Goal: Use online tool/utility: Use online tool/utility

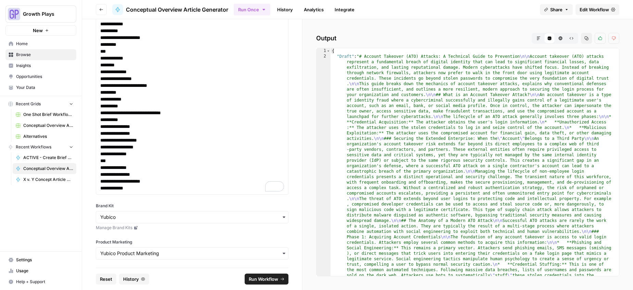
scroll to position [443, 0]
click at [539, 39] on icon "button" at bounding box center [538, 38] width 4 height 4
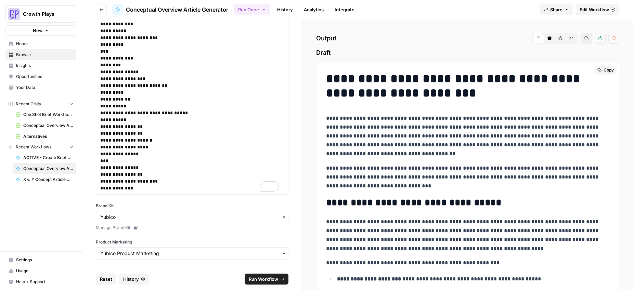
click at [603, 70] on span "Copy" at bounding box center [608, 70] width 10 height 6
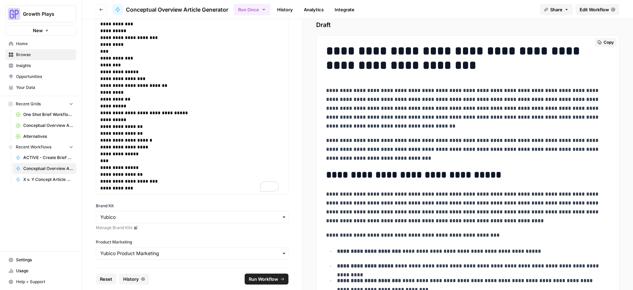
scroll to position [0, 0]
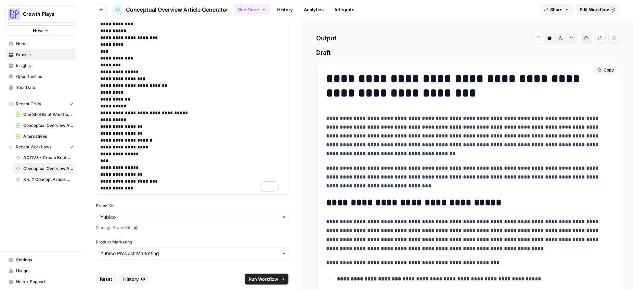
click at [597, 71] on button "Copy" at bounding box center [605, 70] width 22 height 9
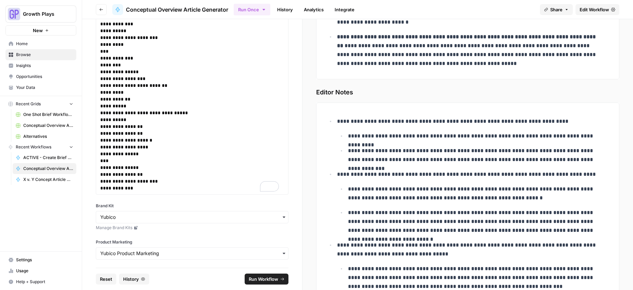
scroll to position [2373, 0]
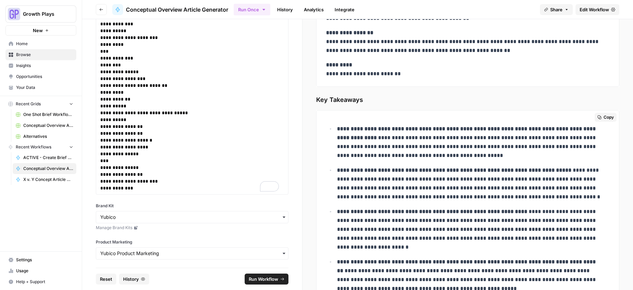
click at [603, 117] on span "Copy" at bounding box center [608, 117] width 10 height 6
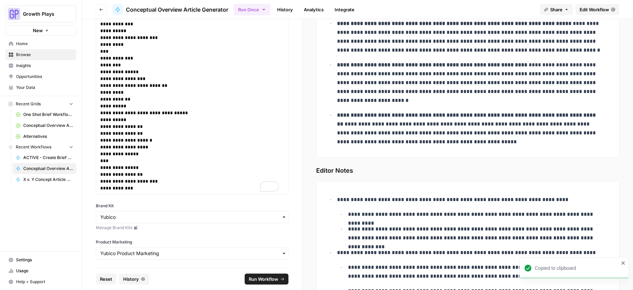
scroll to position [2259, 0]
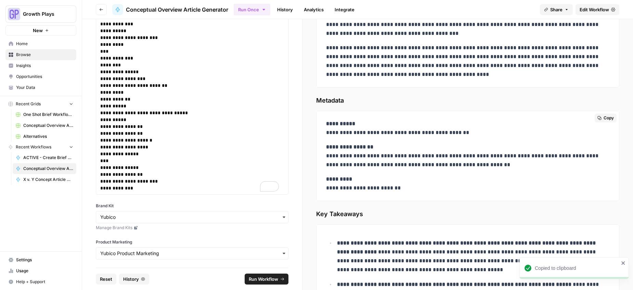
click at [366, 161] on p "**********" at bounding box center [465, 156] width 278 height 27
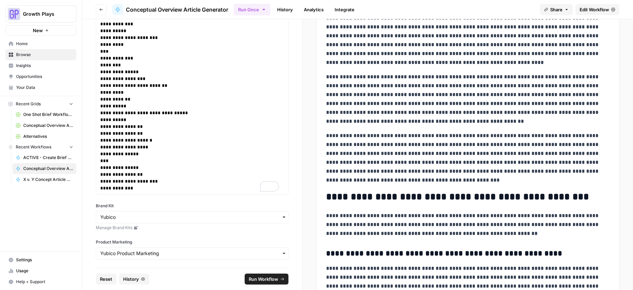
scroll to position [1664, 0]
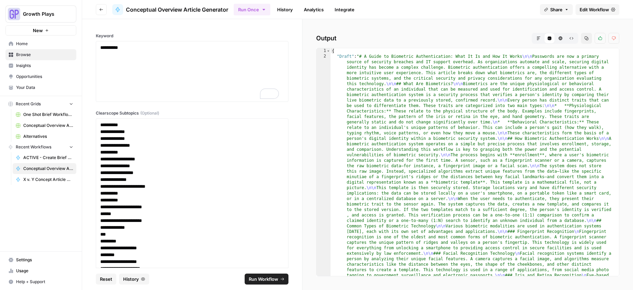
scroll to position [272, 0]
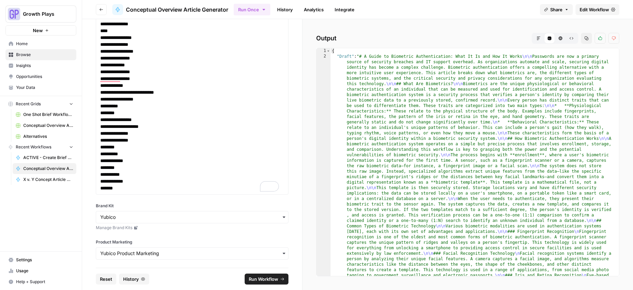
click at [539, 37] on icon "button" at bounding box center [538, 38] width 4 height 4
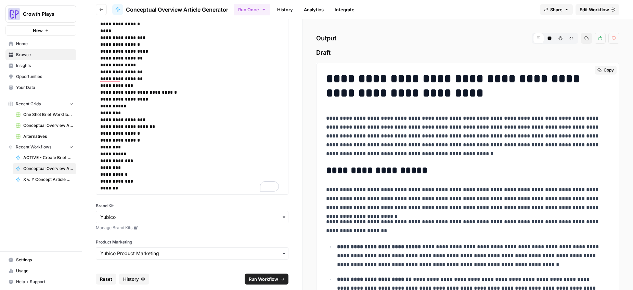
click at [603, 71] on span "Copy" at bounding box center [608, 70] width 10 height 6
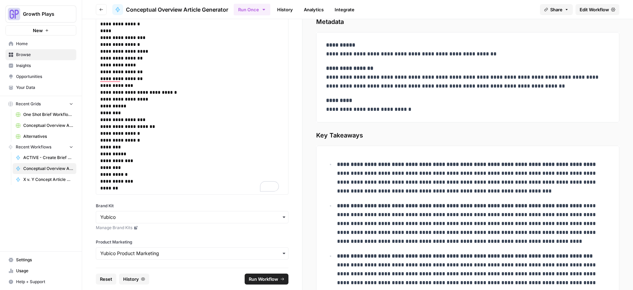
scroll to position [2286, 0]
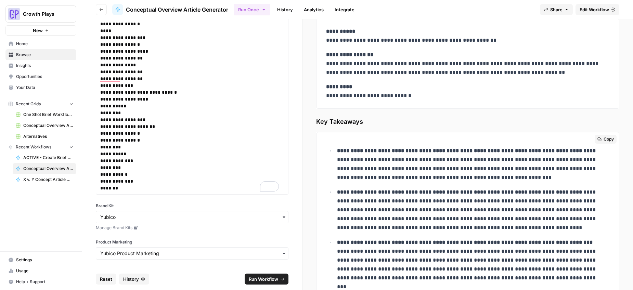
click at [605, 137] on span "Copy" at bounding box center [608, 139] width 10 height 6
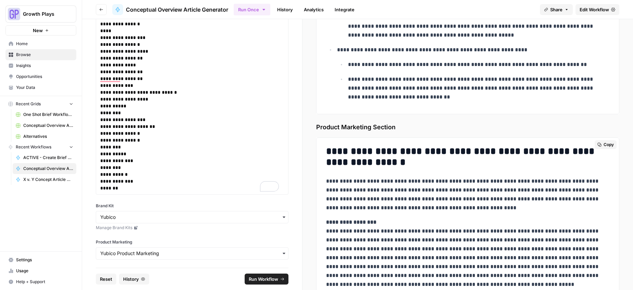
scroll to position [3488, 0]
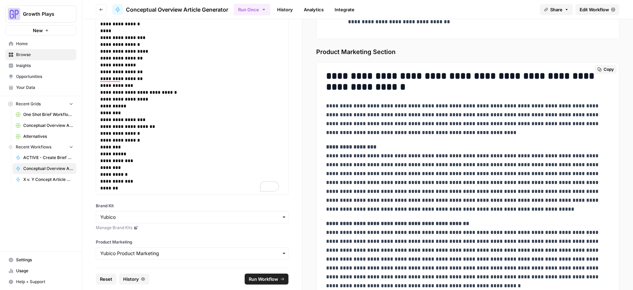
click at [603, 68] on span "Copy" at bounding box center [608, 69] width 10 height 6
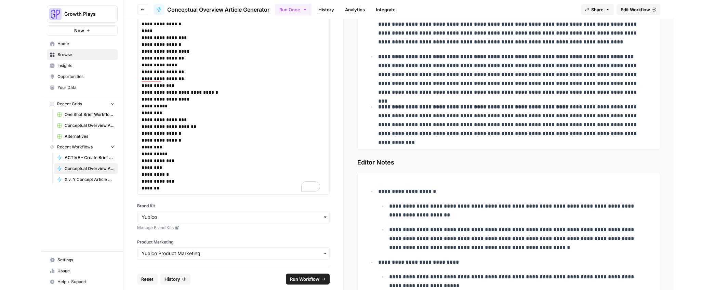
scroll to position [2241, 0]
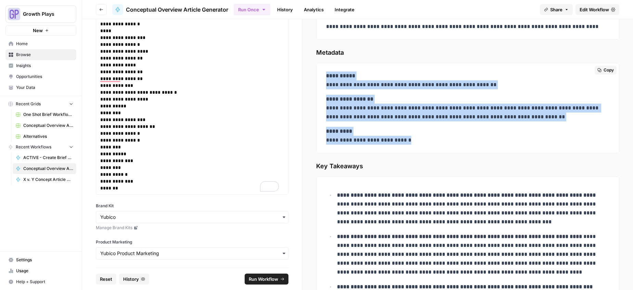
drag, startPoint x: 327, startPoint y: 77, endPoint x: 418, endPoint y: 145, distance: 112.7
click at [418, 145] on div "**********" at bounding box center [467, 108] width 291 height 79
copy div "**********"
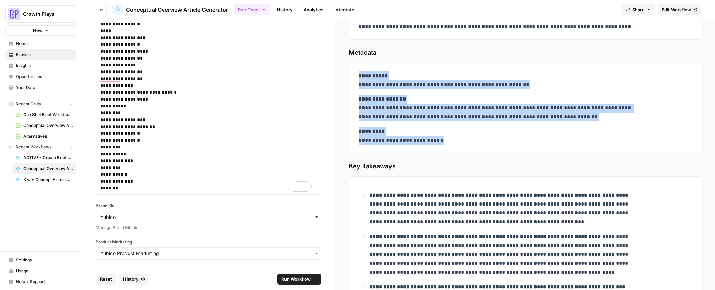
scroll to position [1952, 0]
